Goal: Information Seeking & Learning: Understand process/instructions

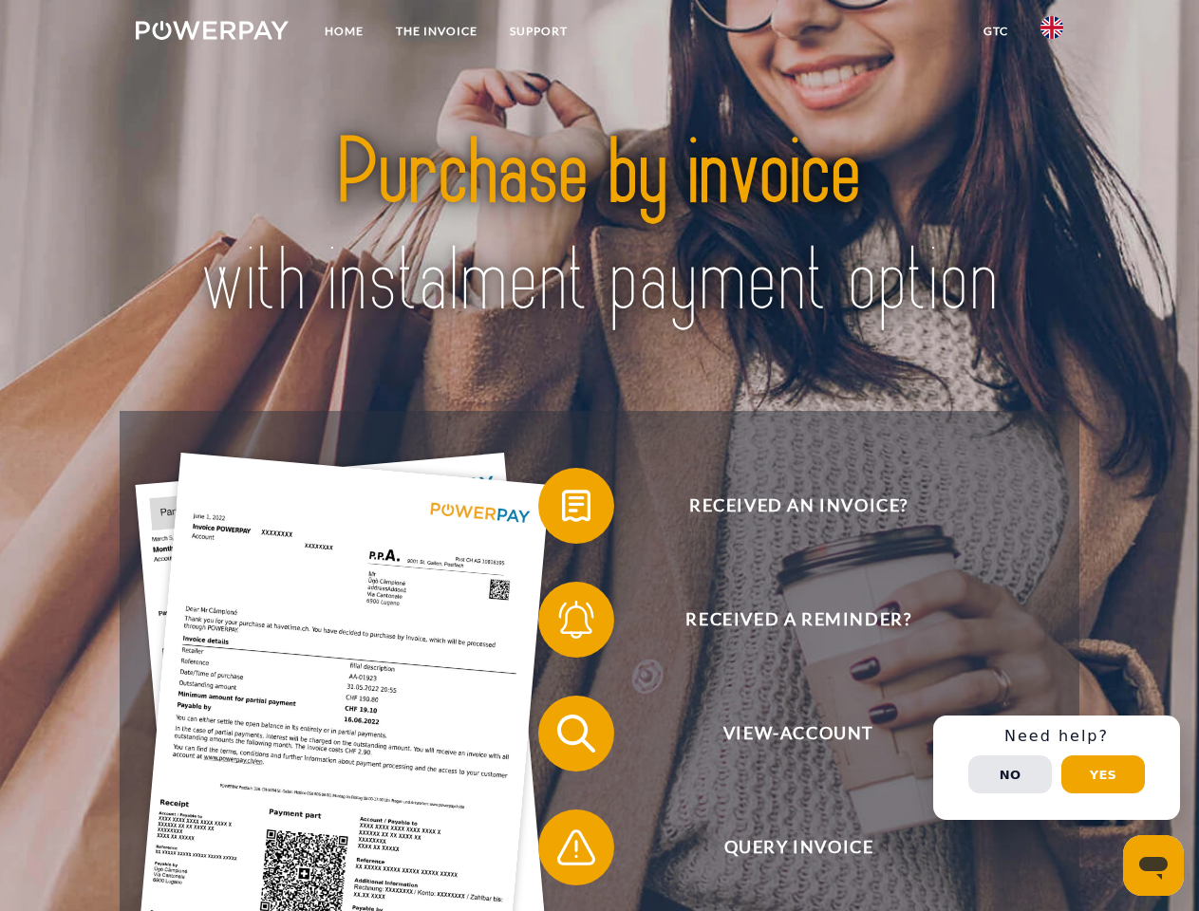
click at [212, 33] on img at bounding box center [212, 30] width 153 height 19
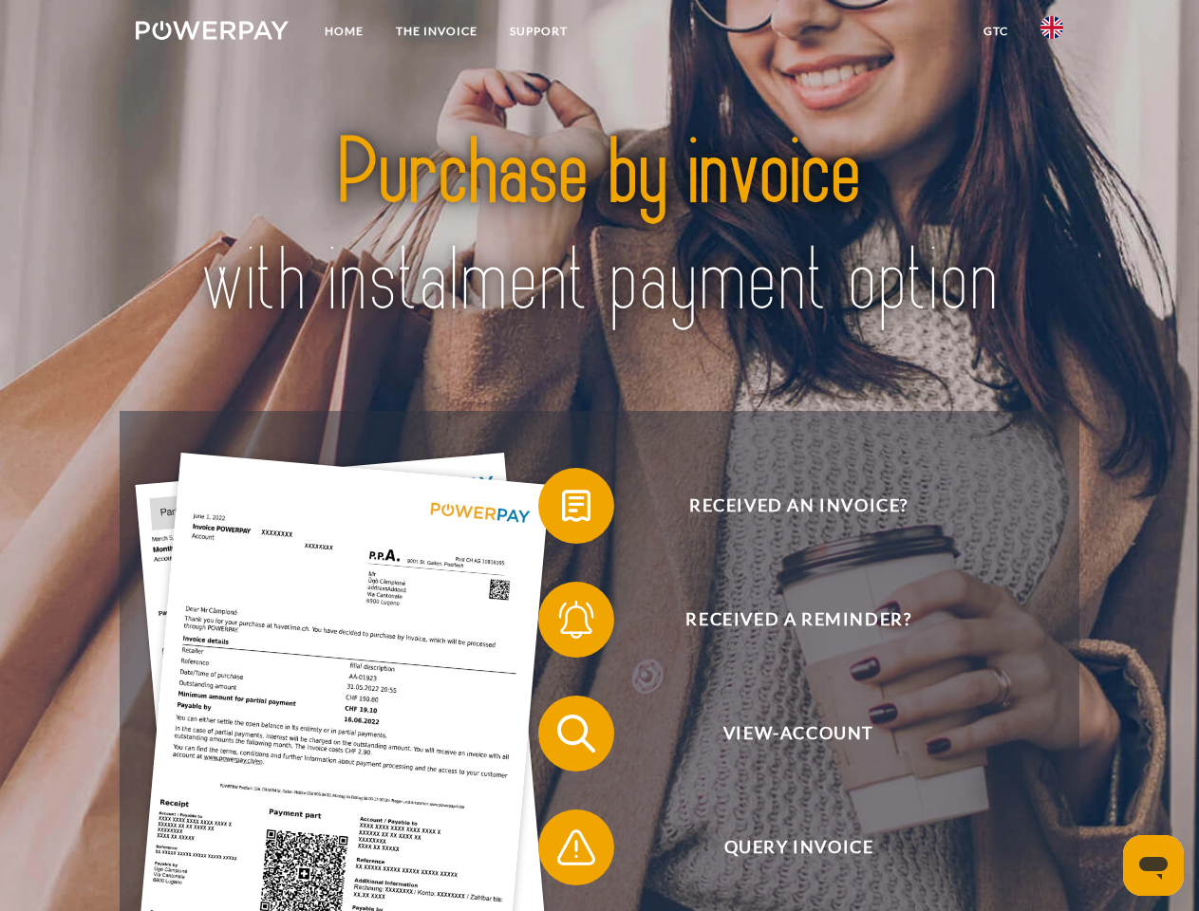
click at [1052, 33] on img at bounding box center [1052, 27] width 23 height 23
click at [995, 31] on link "GTC" at bounding box center [995, 31] width 57 height 34
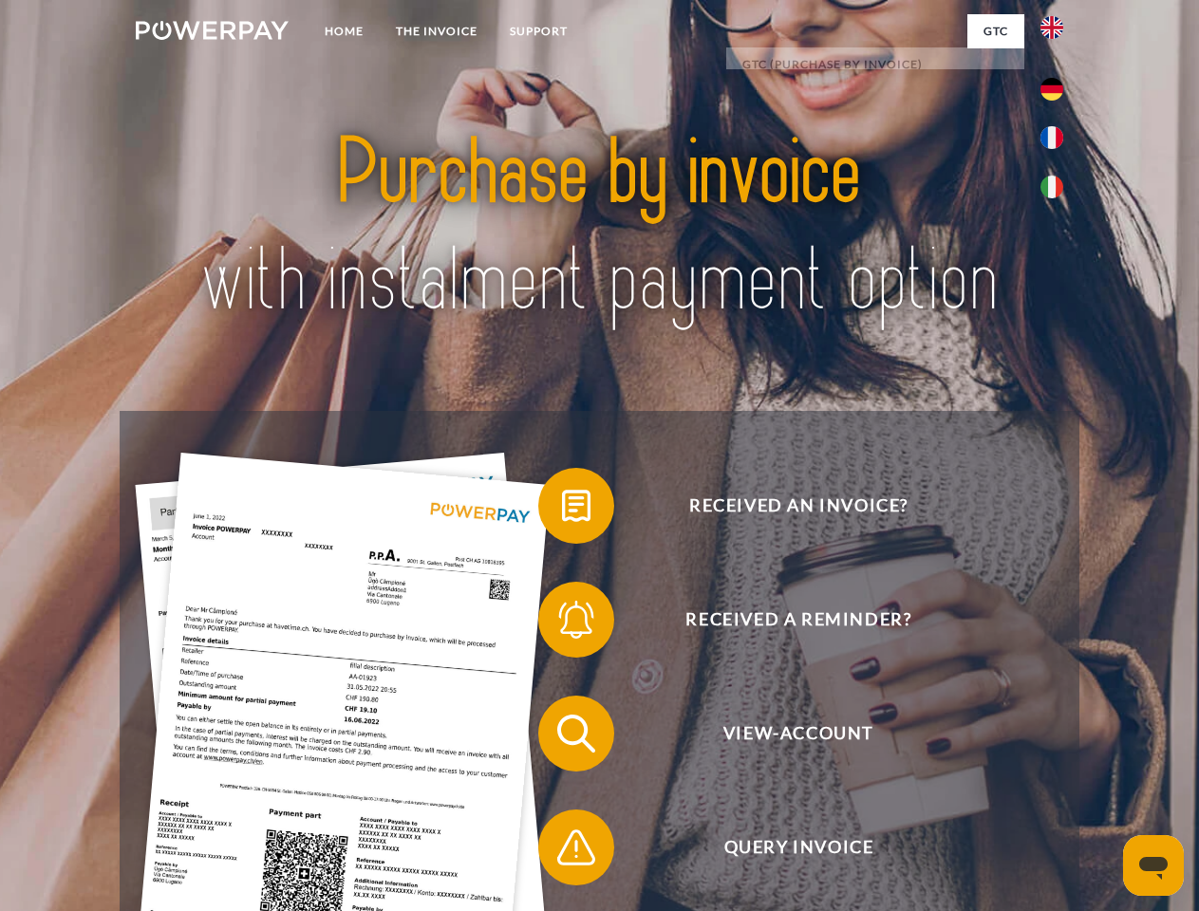
click at [562, 510] on span at bounding box center [547, 506] width 95 height 95
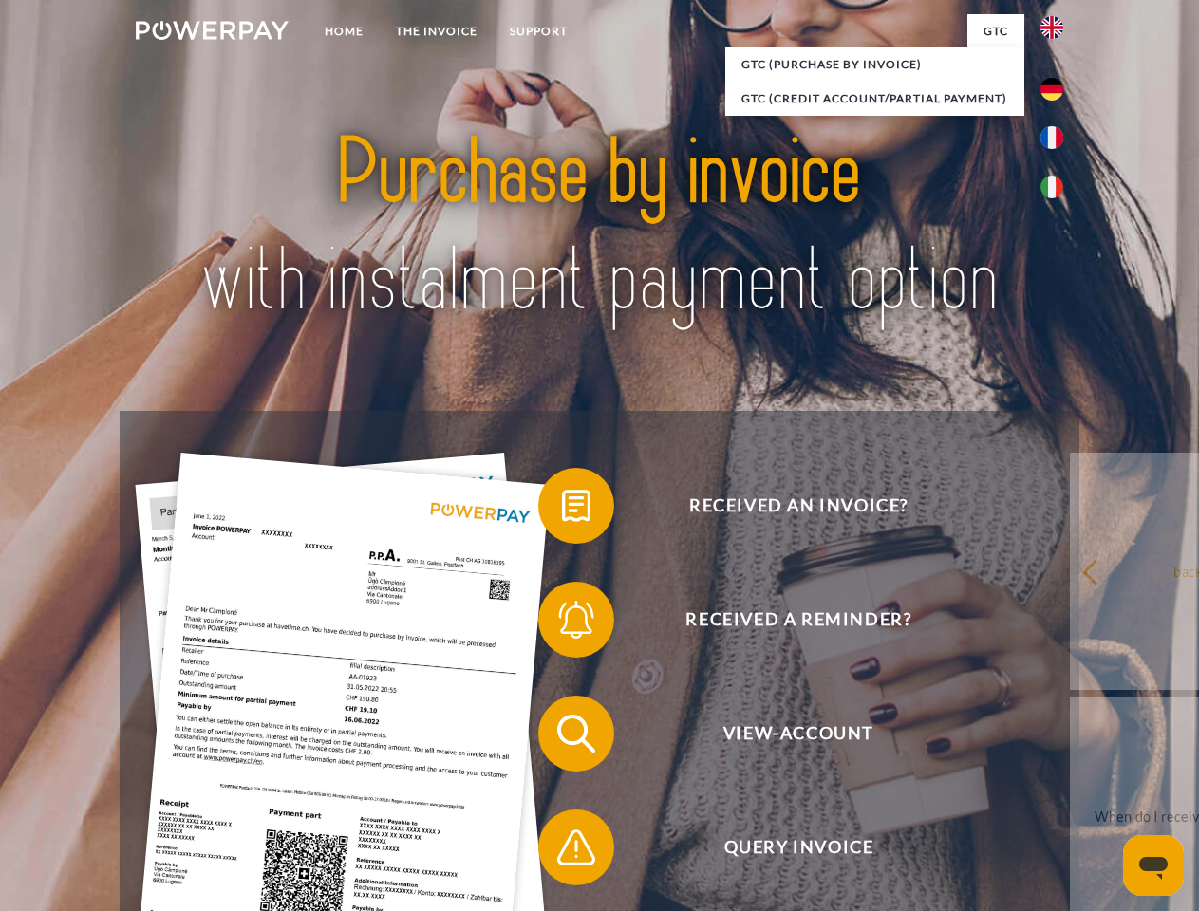
click at [562, 624] on div "Received an invoice? Received a reminder? View-Account Query Invoice" at bounding box center [599, 791] width 959 height 760
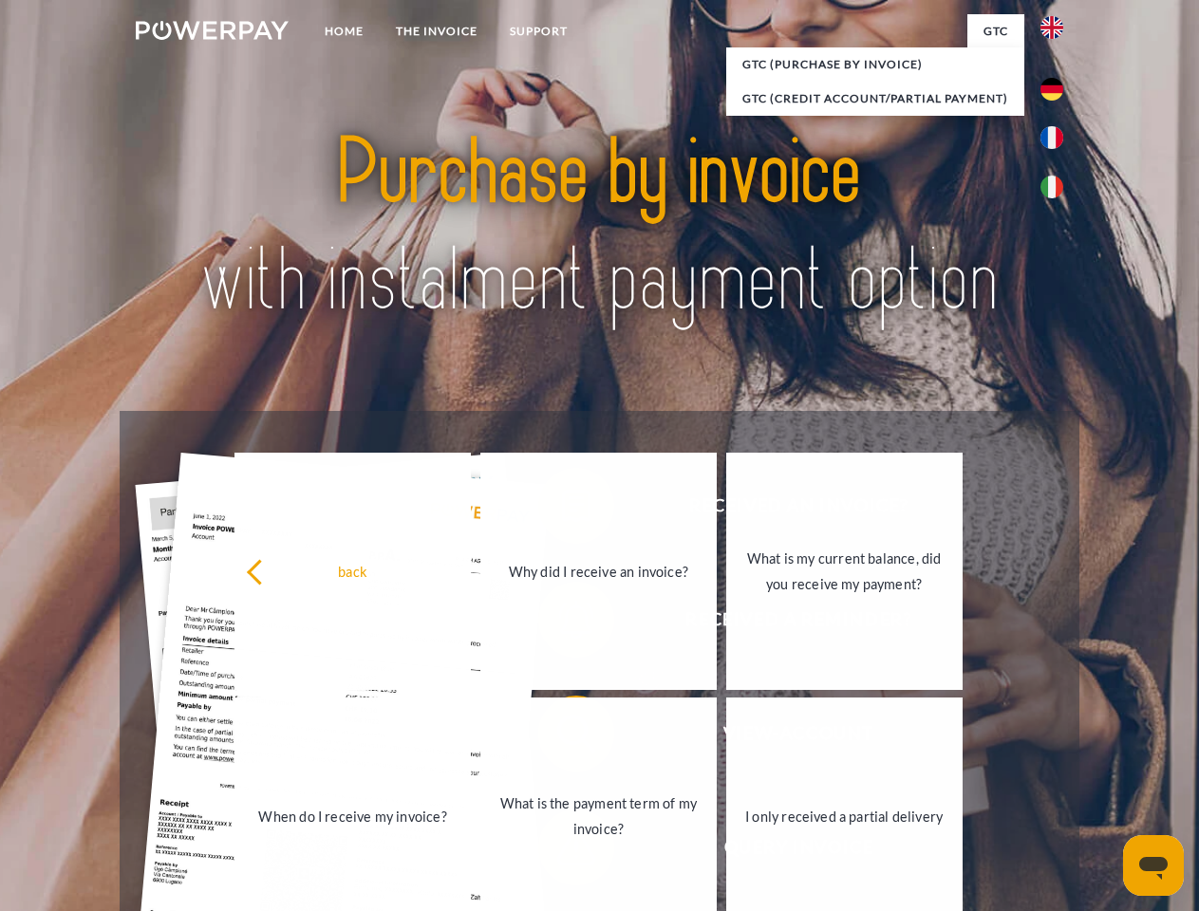
click at [562, 738] on link "What is the payment term of my invoice?" at bounding box center [598, 816] width 236 height 237
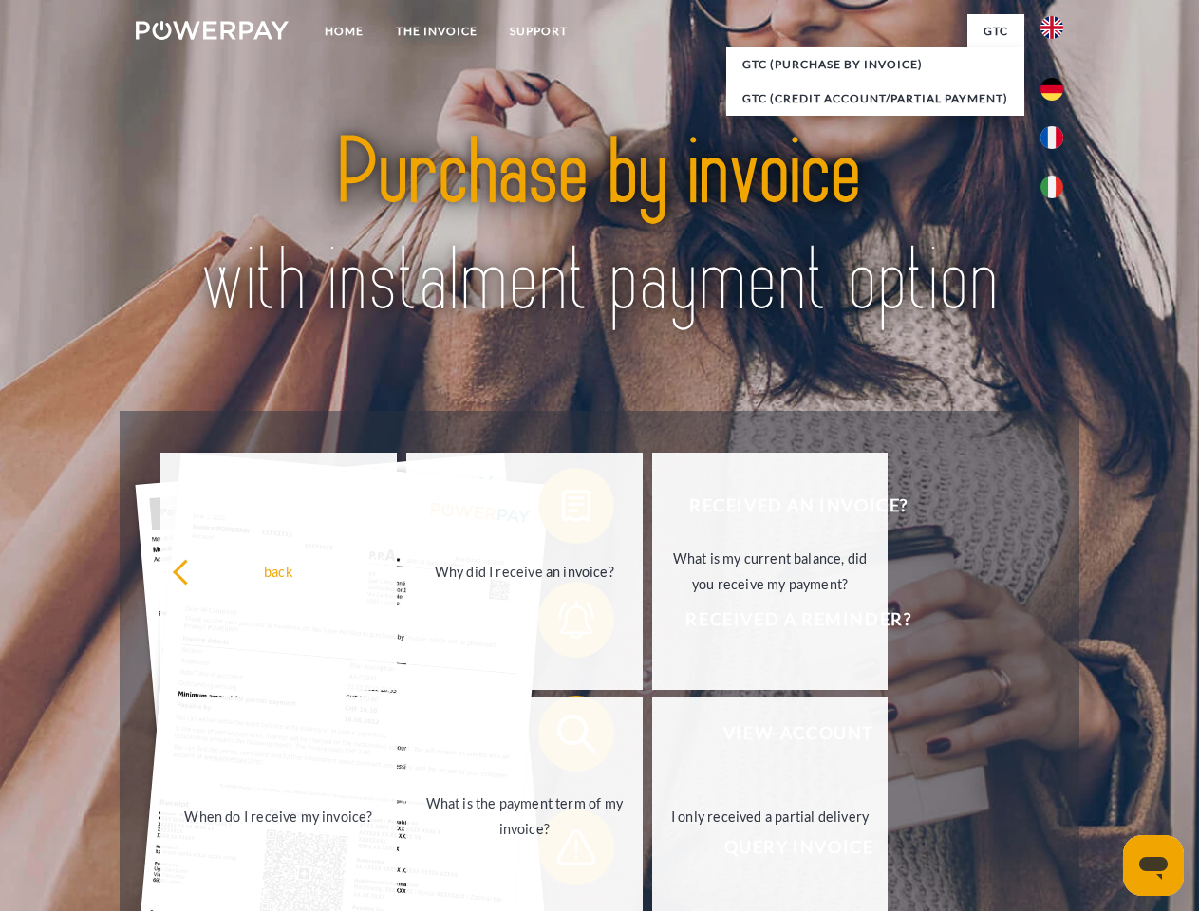
click at [562, 852] on span at bounding box center [547, 847] width 95 height 95
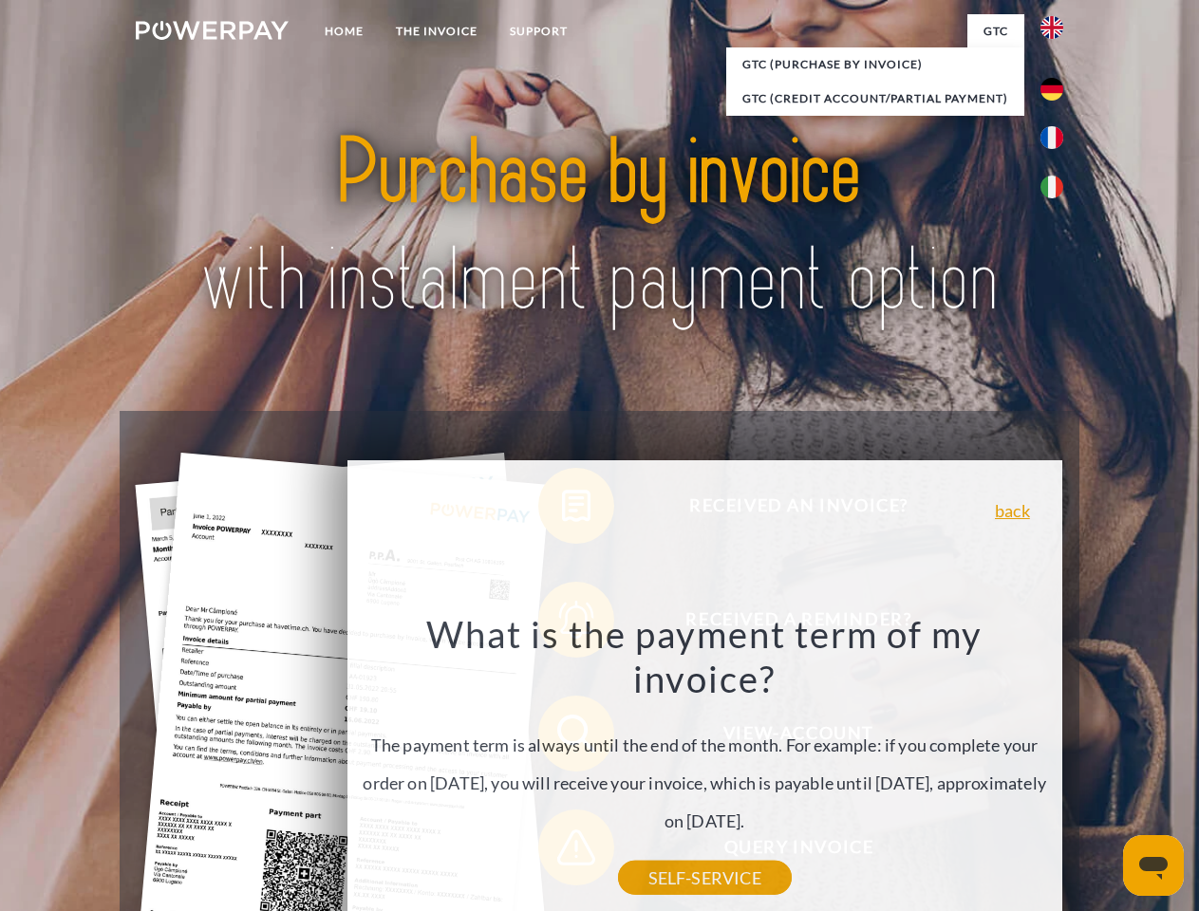
click at [1057, 768] on div "Received an invoice? Received a reminder? View-Account Query Invoice" at bounding box center [599, 791] width 959 height 760
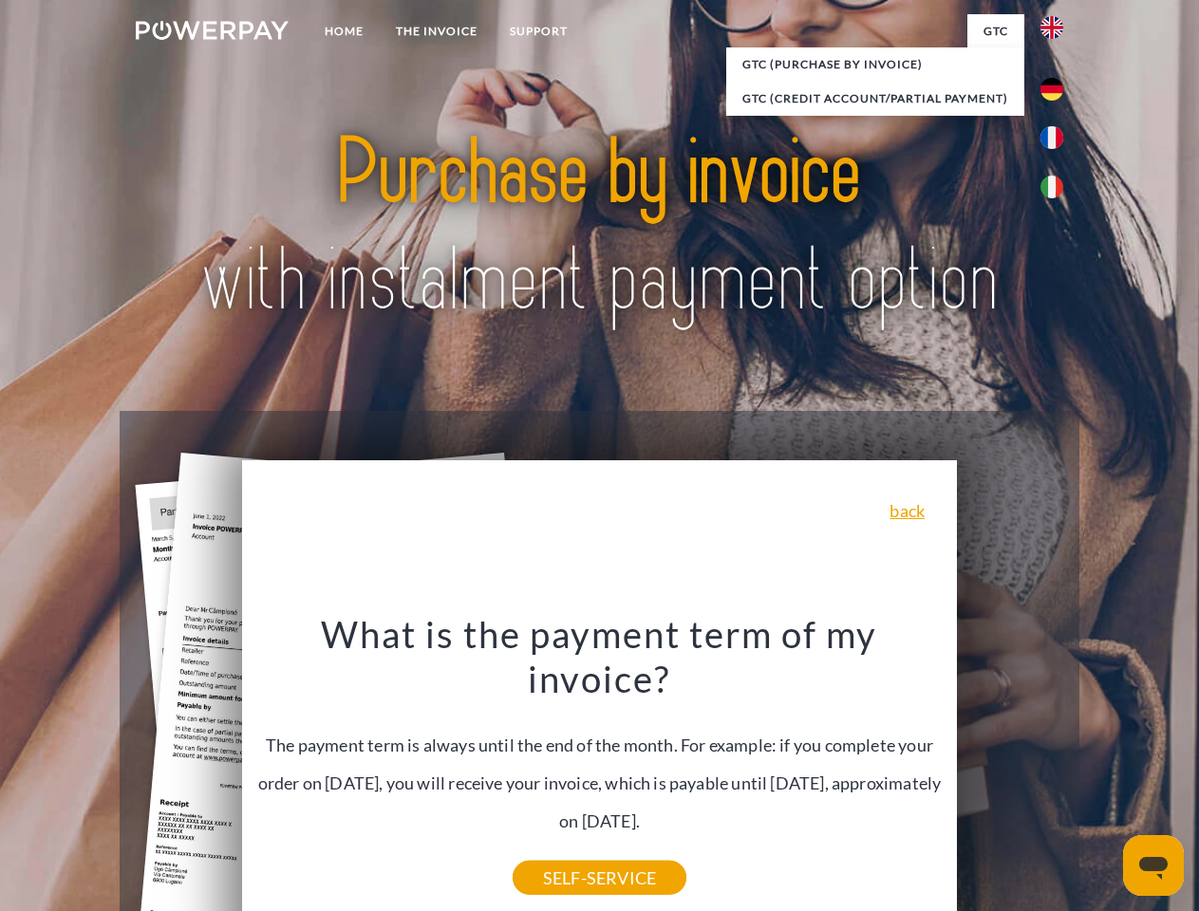
click at [1010, 772] on span "View-Account" at bounding box center [798, 734] width 465 height 76
click at [1103, 775] on header "Home THE INVOICE Support" at bounding box center [599, 655] width 1199 height 1311
